Goal: Transaction & Acquisition: Purchase product/service

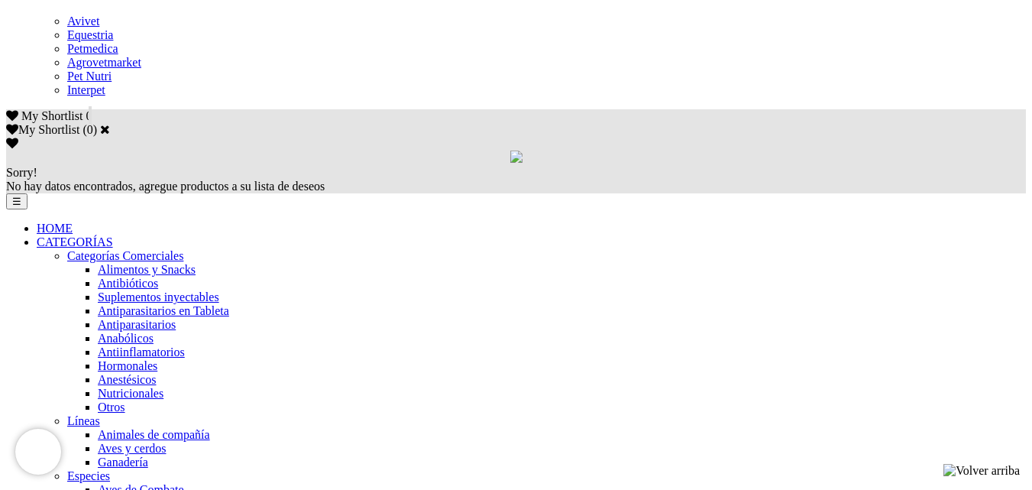
scroll to position [764, 0]
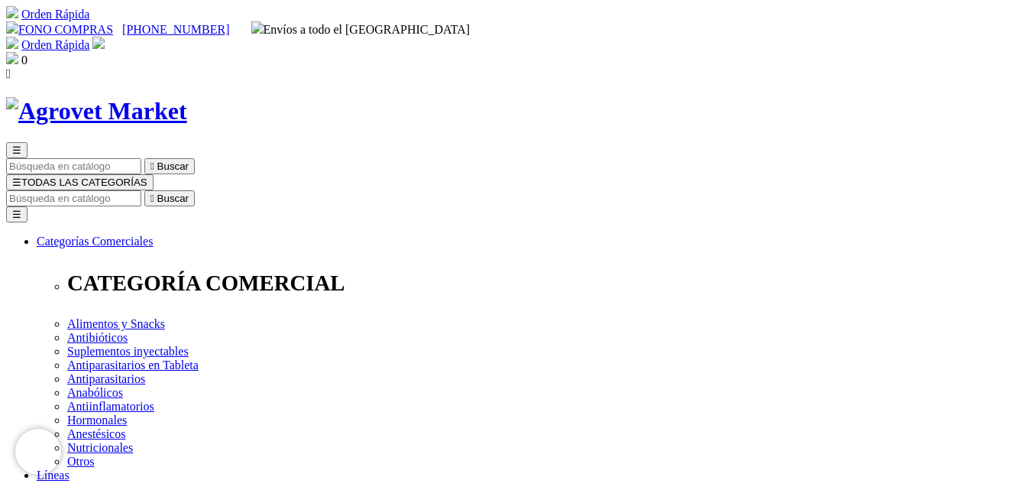
click at [141, 190] on input "Buscar" at bounding box center [73, 198] width 135 height 16
type input "hematopan oro"
click at [507, 190] on button " Buscar" at bounding box center [481, 198] width 50 height 16
click at [141, 190] on input "hematopan oro" at bounding box center [73, 198] width 135 height 16
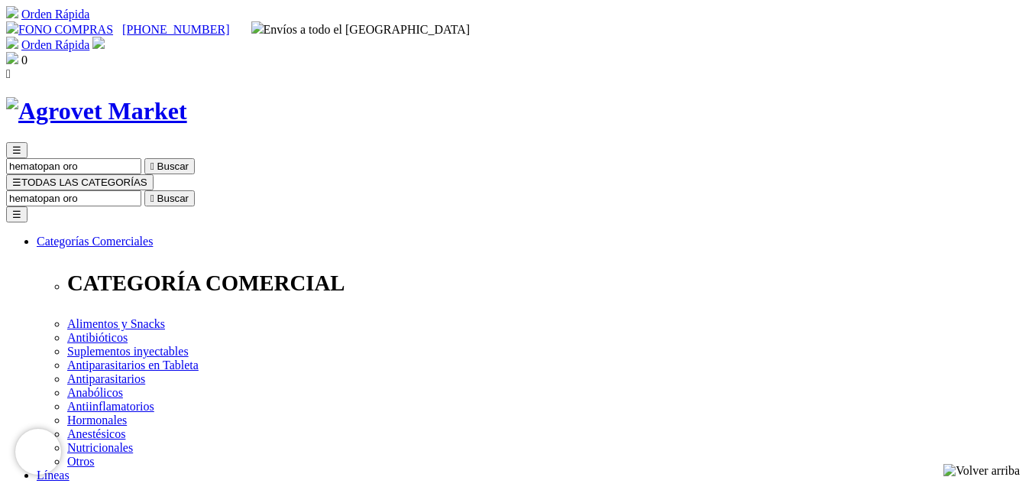
click at [141, 190] on input "hematopan oro" at bounding box center [73, 198] width 135 height 16
type input "super endurance"
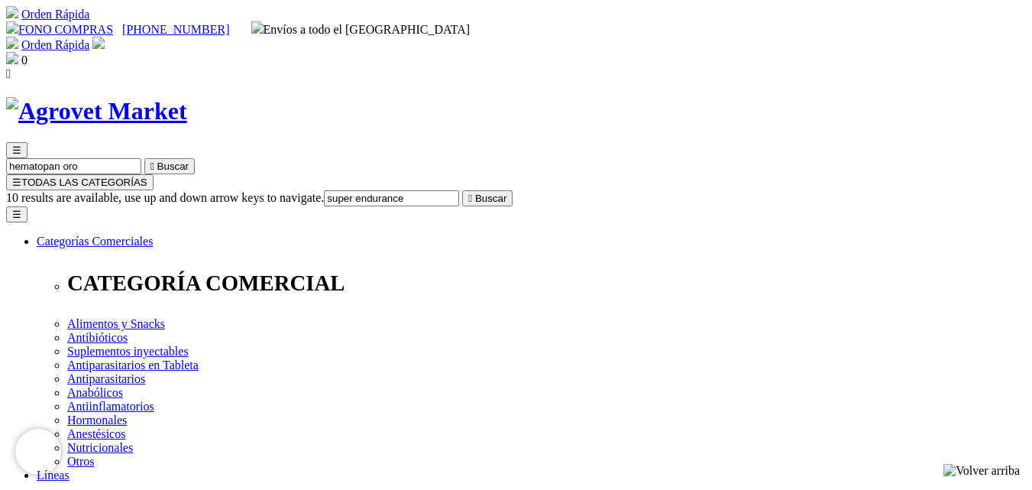
click at [462, 190] on button " Buscar" at bounding box center [487, 198] width 50 height 16
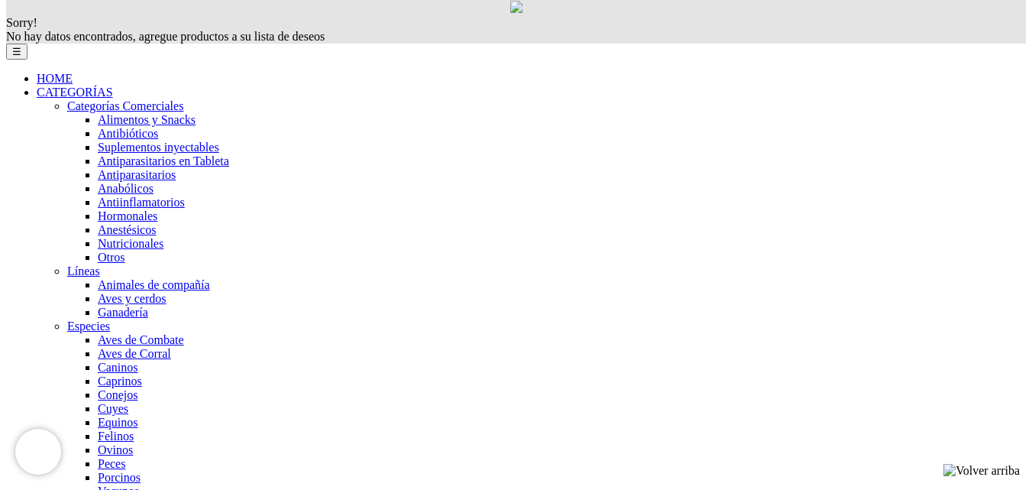
scroll to position [1094, 0]
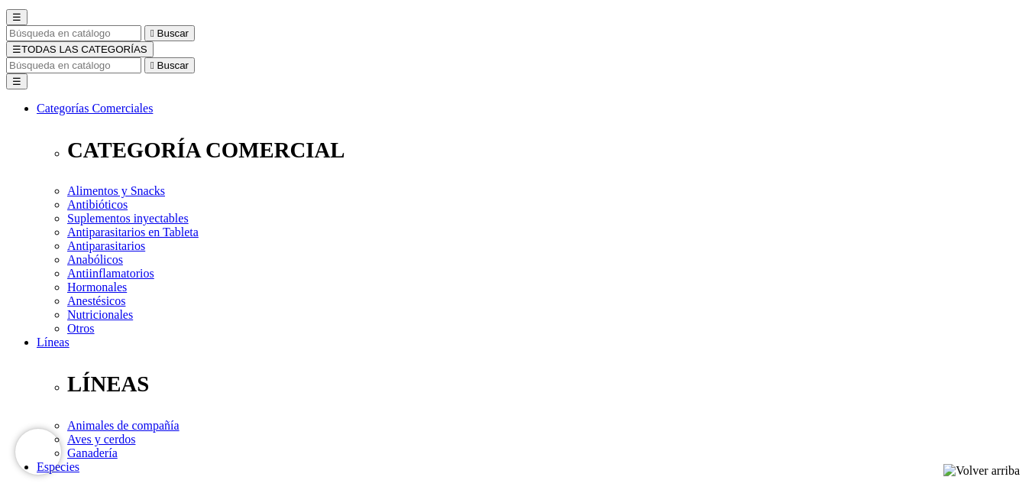
scroll to position [0, 0]
